Goal: Transaction & Acquisition: Purchase product/service

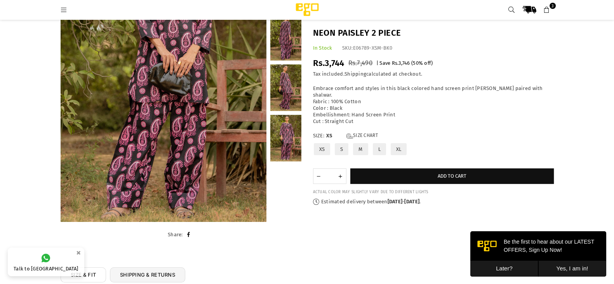
scroll to position [131, 0]
click at [341, 143] on label "S" at bounding box center [341, 150] width 15 height 14
click at [290, 142] on link at bounding box center [285, 138] width 31 height 47
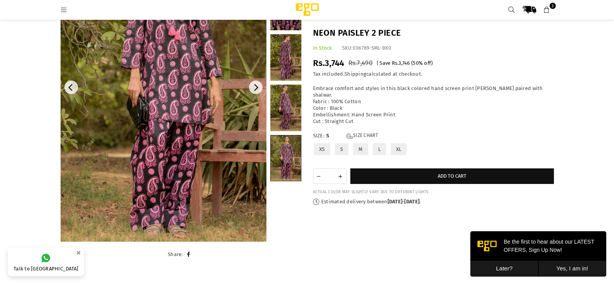
scroll to position [111, 0]
click at [325, 234] on div "Diva" at bounding box center [307, 100] width 505 height 335
click at [284, 46] on link at bounding box center [285, 57] width 31 height 47
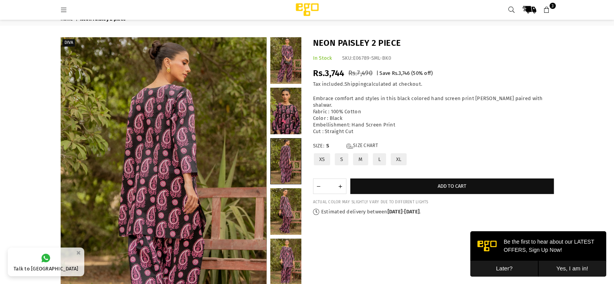
scroll to position [0, 0]
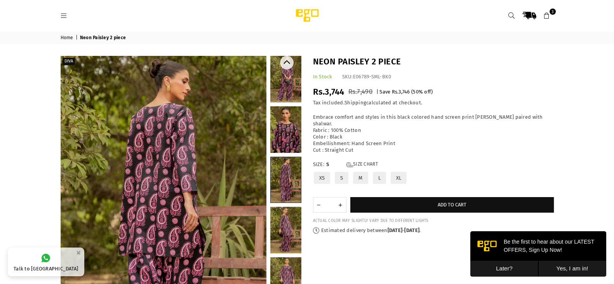
click at [283, 138] on link at bounding box center [285, 129] width 31 height 47
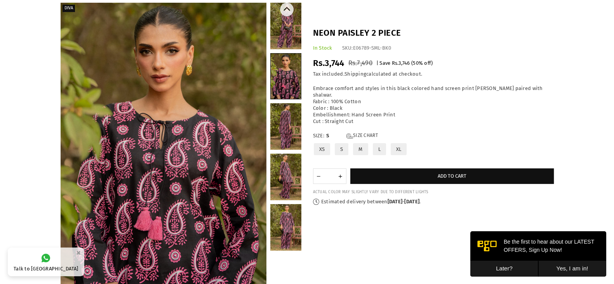
scroll to position [54, 0]
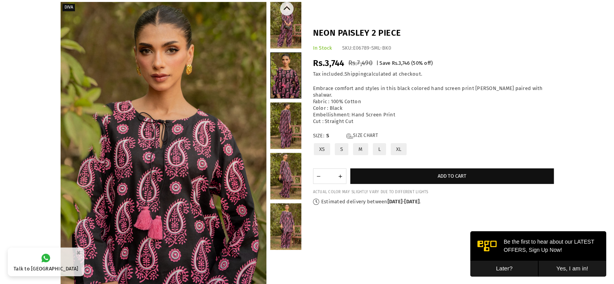
click at [282, 176] on link at bounding box center [285, 176] width 31 height 47
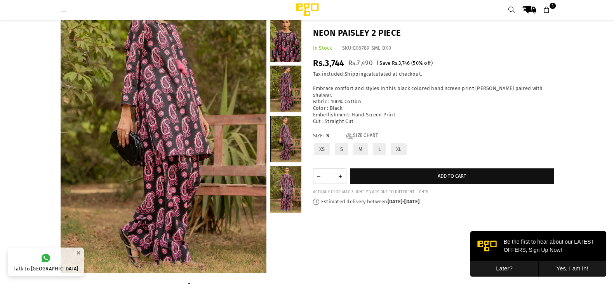
scroll to position [83, 0]
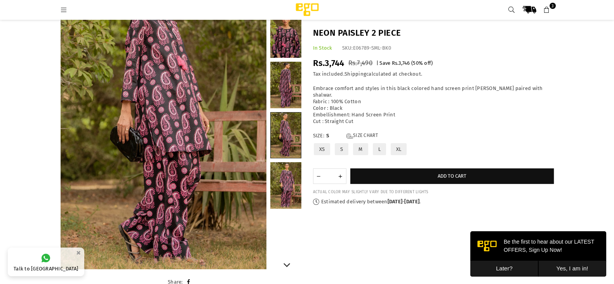
click at [286, 185] on link at bounding box center [285, 185] width 31 height 47
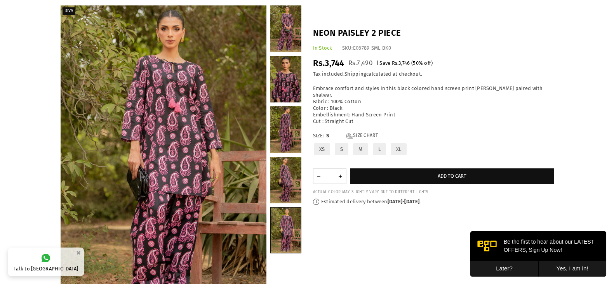
scroll to position [51, 0]
click at [321, 143] on label "XS" at bounding box center [322, 150] width 18 height 14
click at [340, 143] on label "S" at bounding box center [341, 150] width 15 height 14
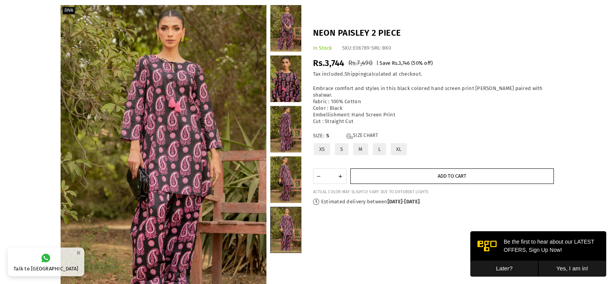
click at [385, 169] on button "Add to cart" at bounding box center [453, 177] width 204 height 16
